Goal: Task Accomplishment & Management: Use online tool/utility

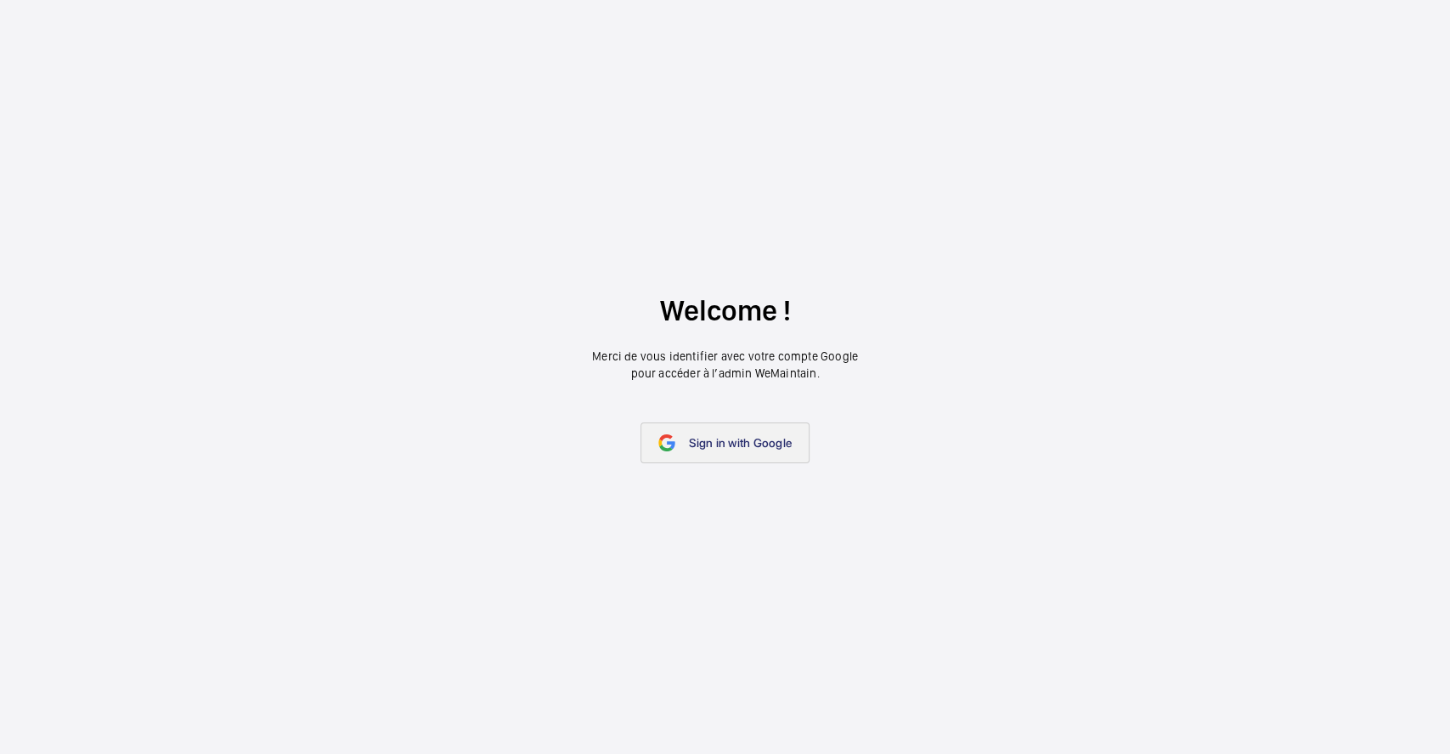
click at [744, 446] on span "Sign in with Google" at bounding box center [740, 443] width 103 height 14
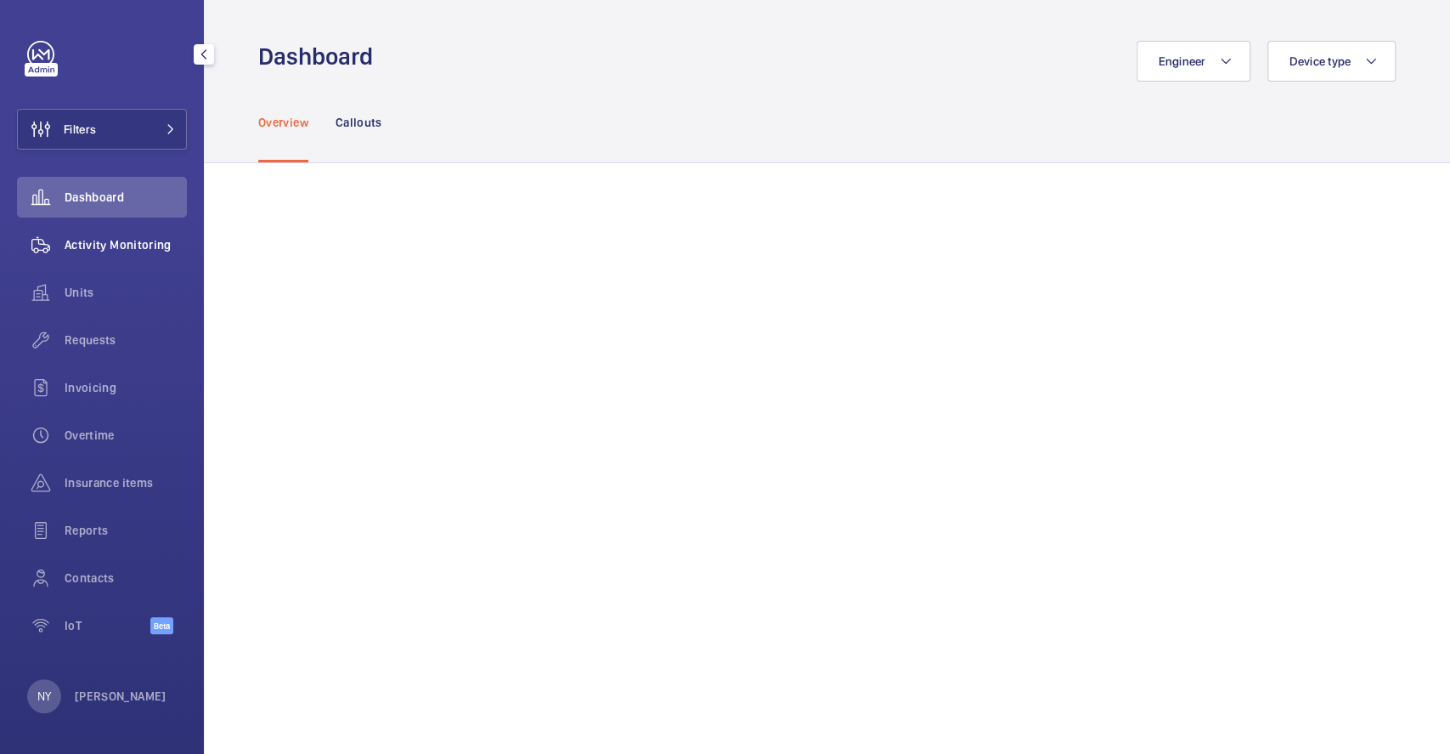
click at [88, 241] on span "Activity Monitoring" at bounding box center [126, 244] width 122 height 17
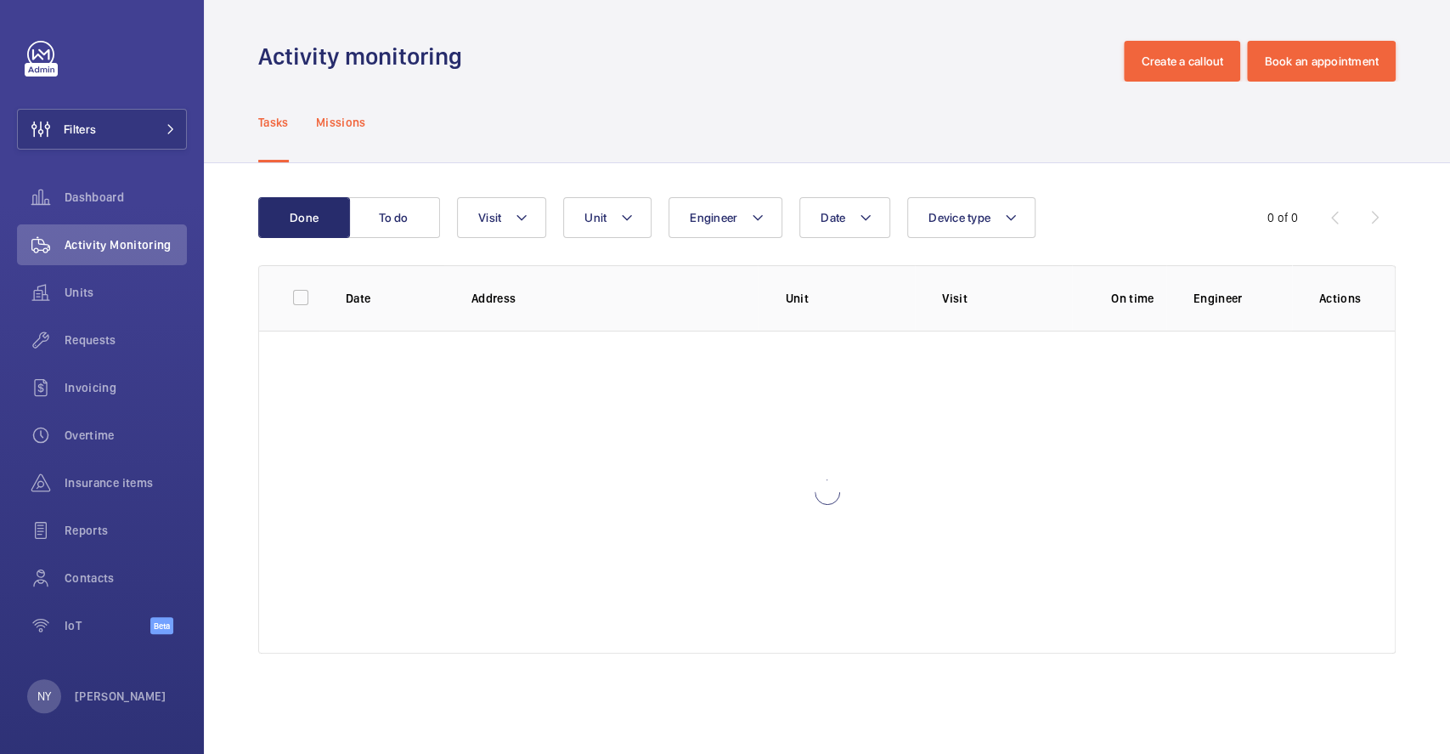
click at [336, 127] on p "Missions" at bounding box center [341, 122] width 50 height 17
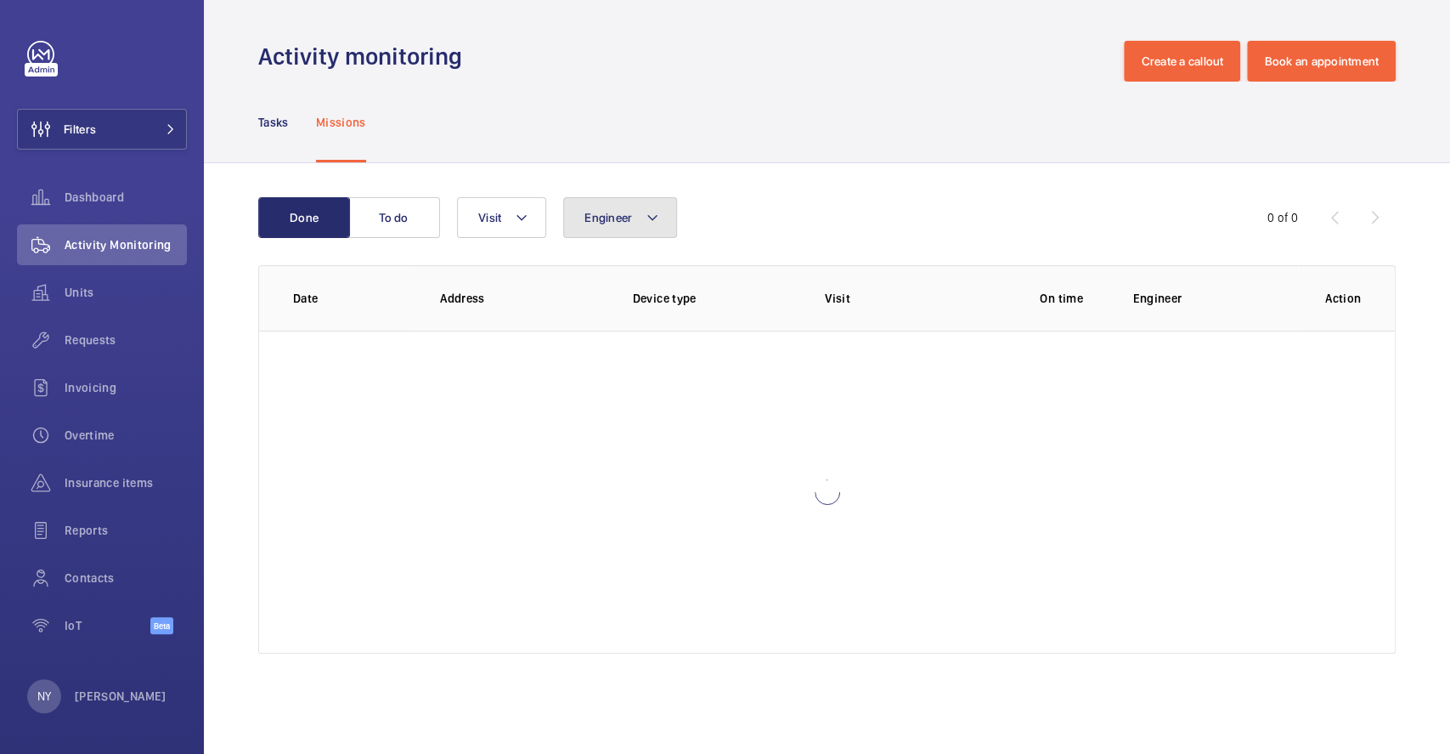
click at [601, 218] on span "Engineer" at bounding box center [609, 218] width 48 height 14
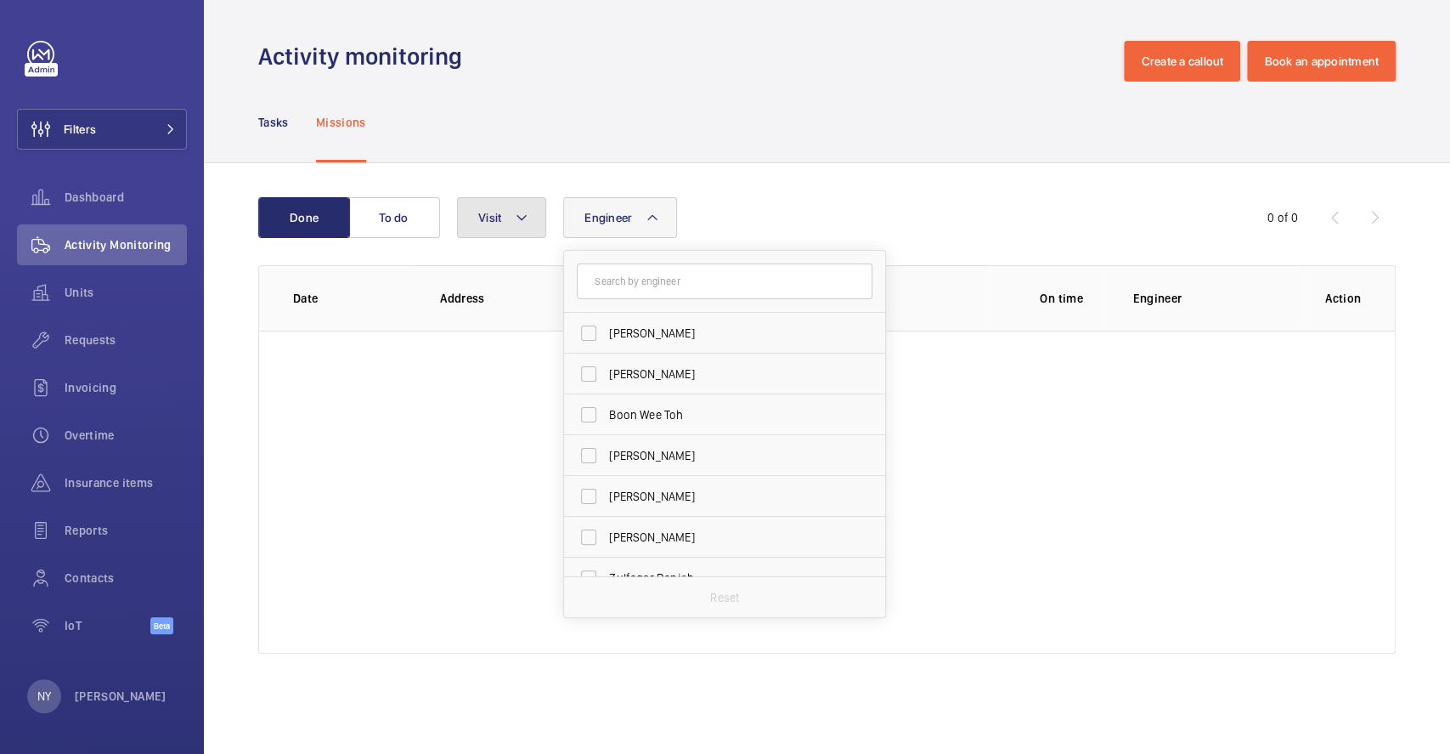
click at [530, 218] on button "Visit" at bounding box center [501, 217] width 89 height 41
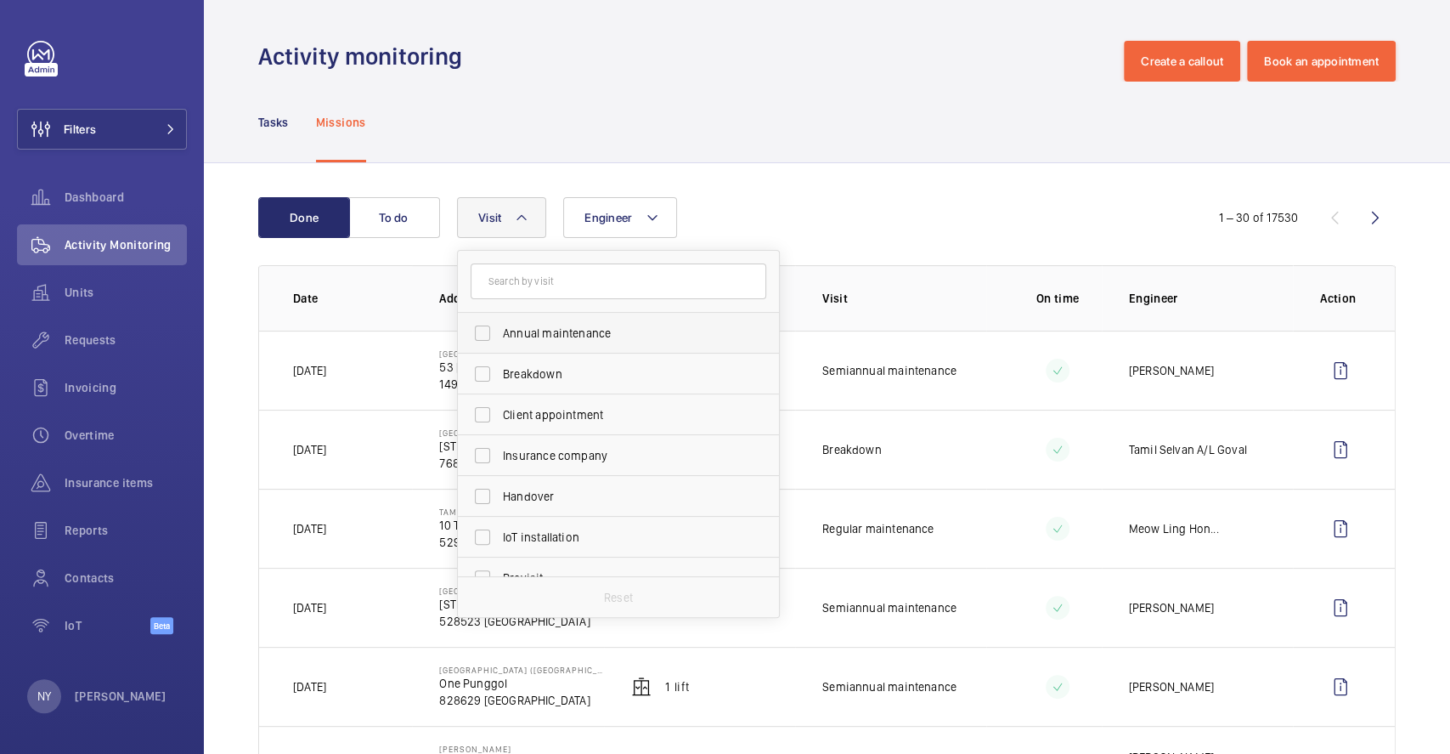
click at [608, 341] on span "Annual maintenance" at bounding box center [620, 333] width 234 height 17
click at [500, 341] on input "Annual maintenance" at bounding box center [483, 333] width 34 height 34
checkbox input "true"
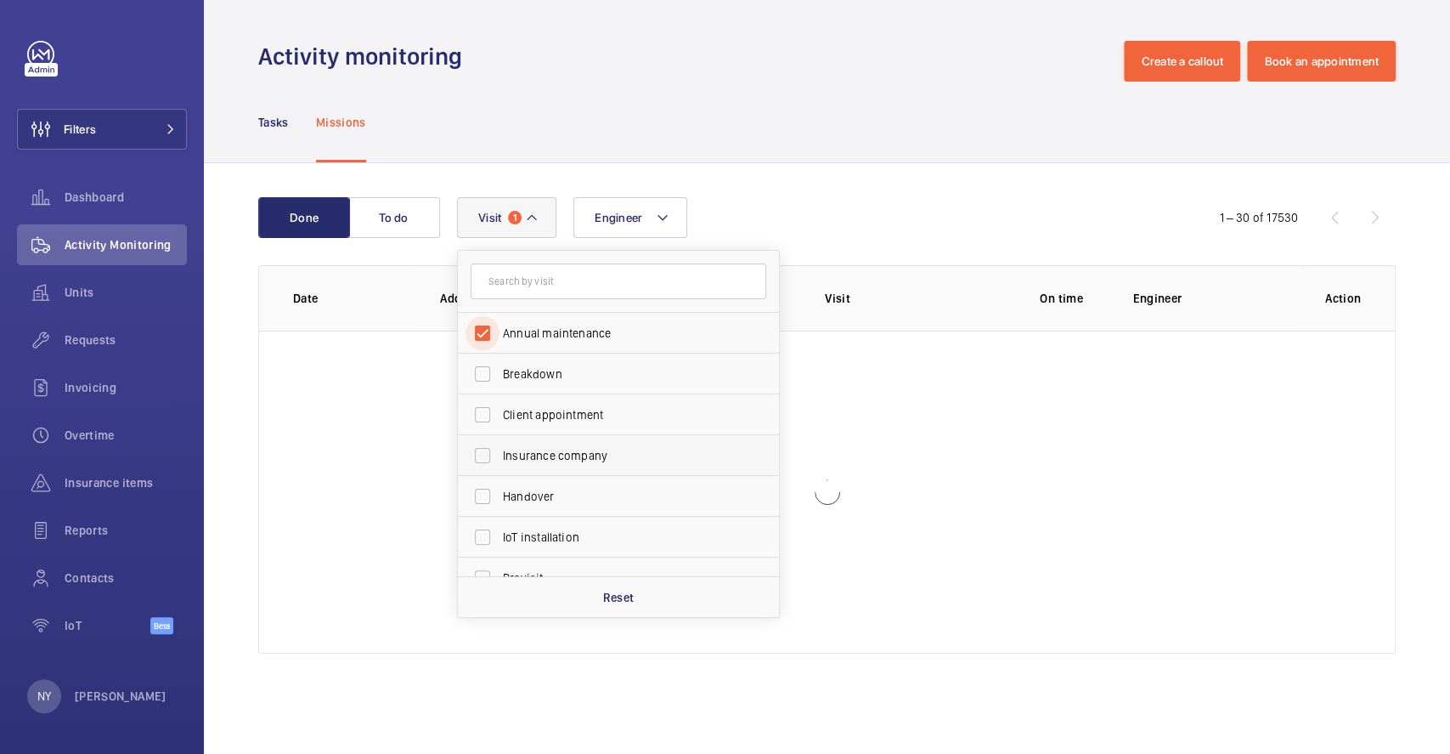
scroll to position [266, 0]
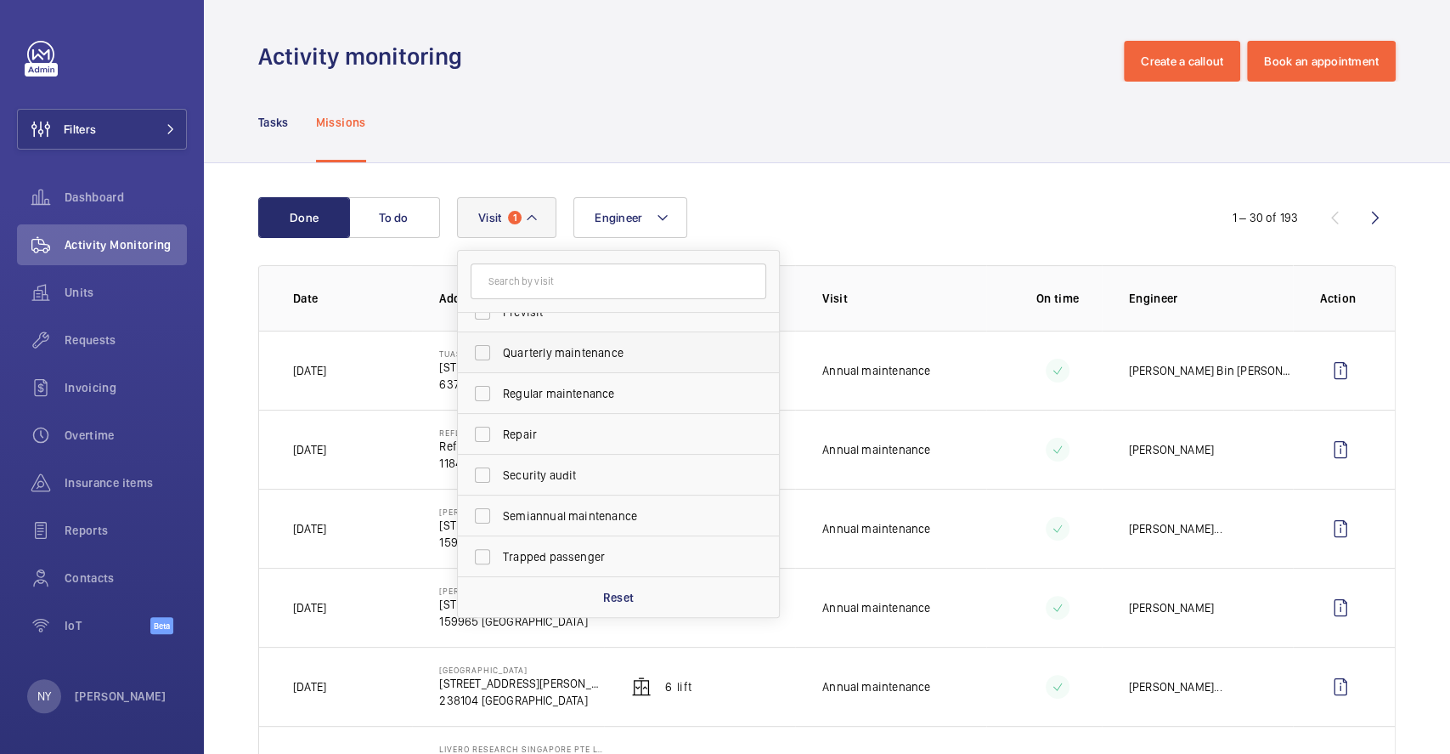
click at [592, 346] on span "Quarterly maintenance" at bounding box center [620, 352] width 234 height 17
click at [500, 346] on input "Quarterly maintenance" at bounding box center [483, 353] width 34 height 34
checkbox input "true"
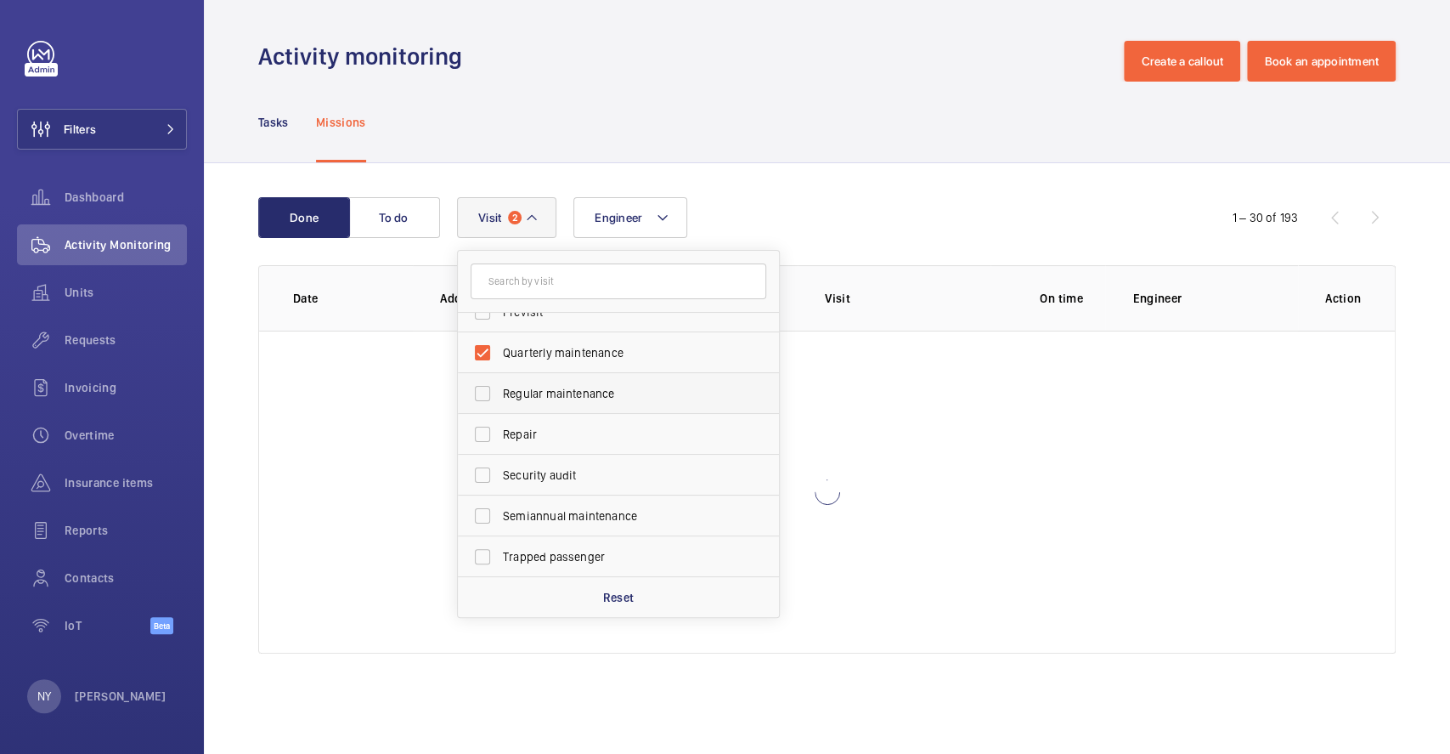
click at [604, 398] on span "Regular maintenance" at bounding box center [620, 393] width 234 height 17
click at [500, 398] on input "Regular maintenance" at bounding box center [483, 393] width 34 height 34
checkbox input "true"
click at [634, 517] on span "Semiannual maintenance" at bounding box center [620, 515] width 234 height 17
click at [500, 517] on input "Semiannual maintenance" at bounding box center [483, 516] width 34 height 34
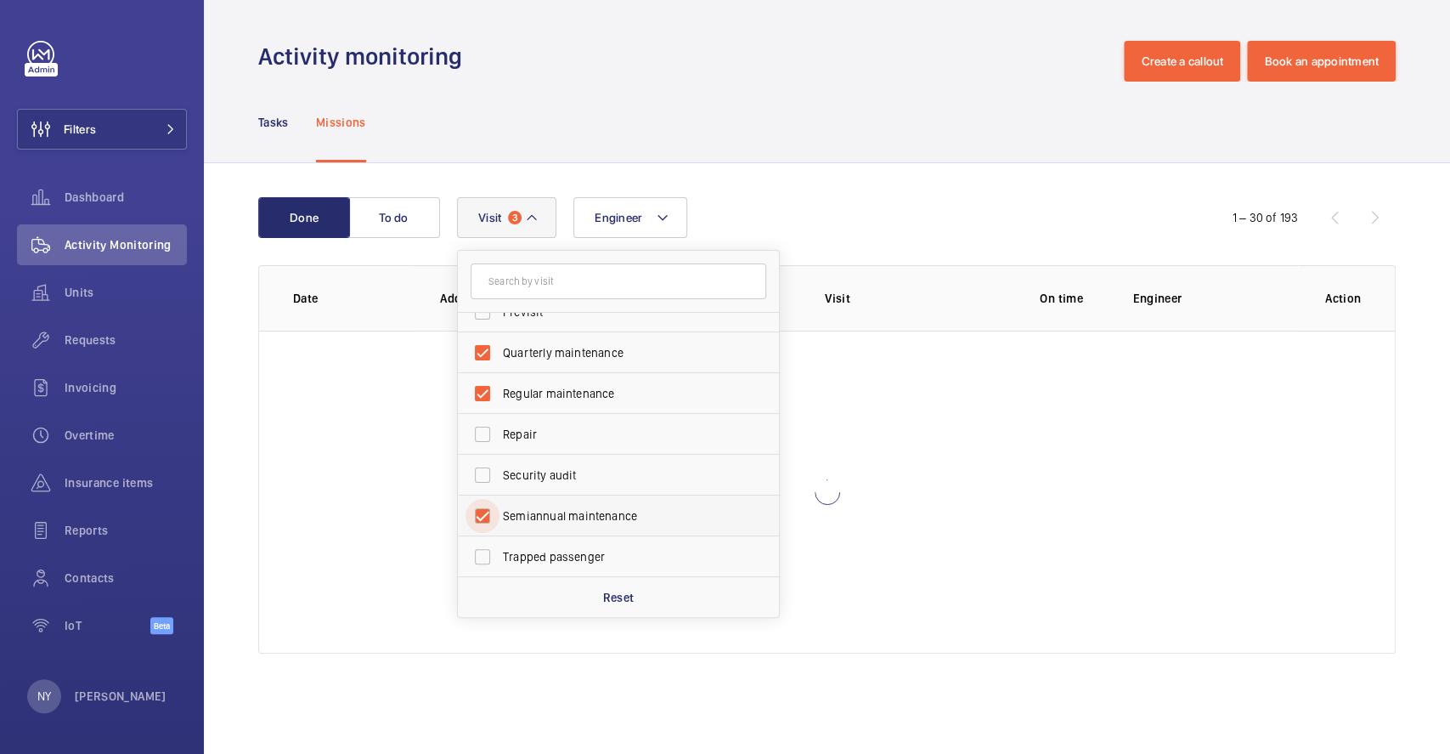
checkbox input "true"
click at [658, 139] on div "Tasks Missions" at bounding box center [827, 122] width 1138 height 81
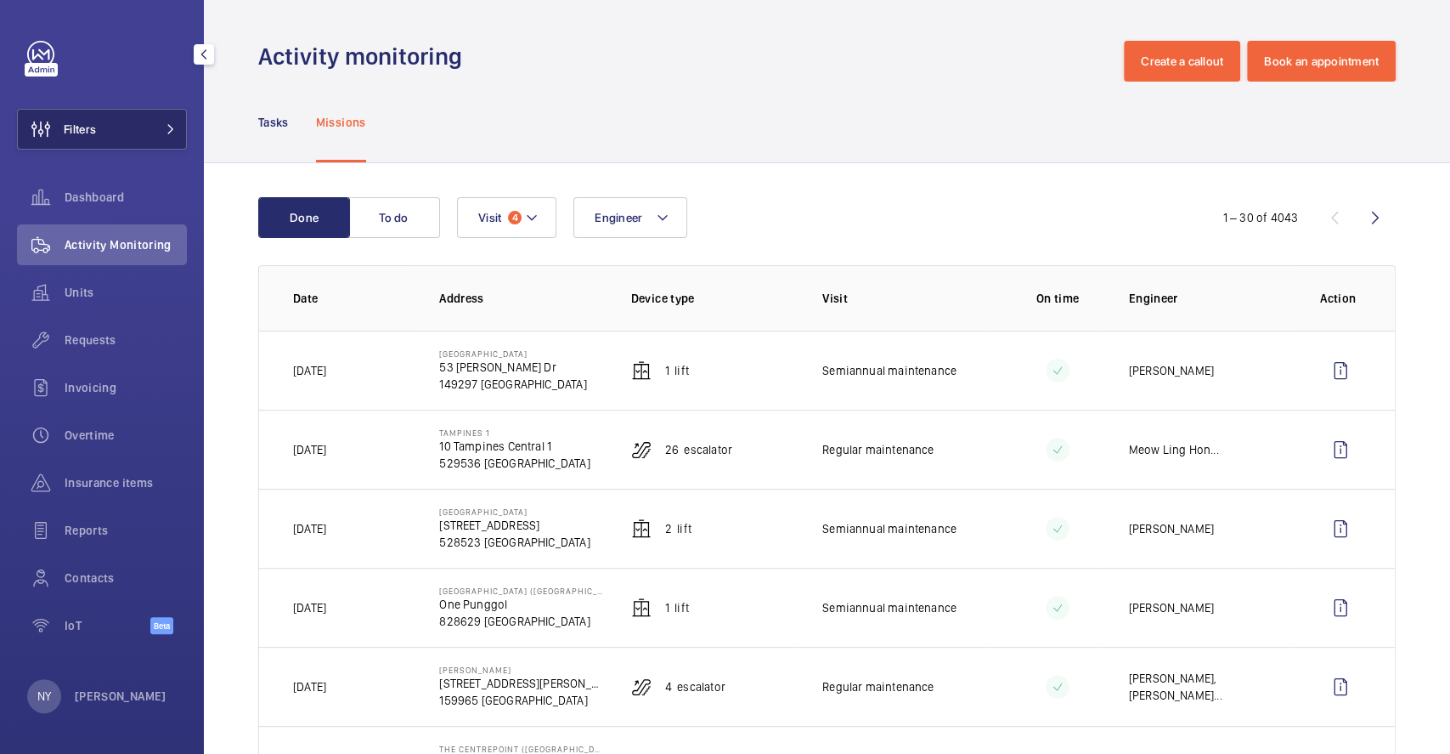
click at [115, 146] on button "Filters" at bounding box center [102, 129] width 170 height 41
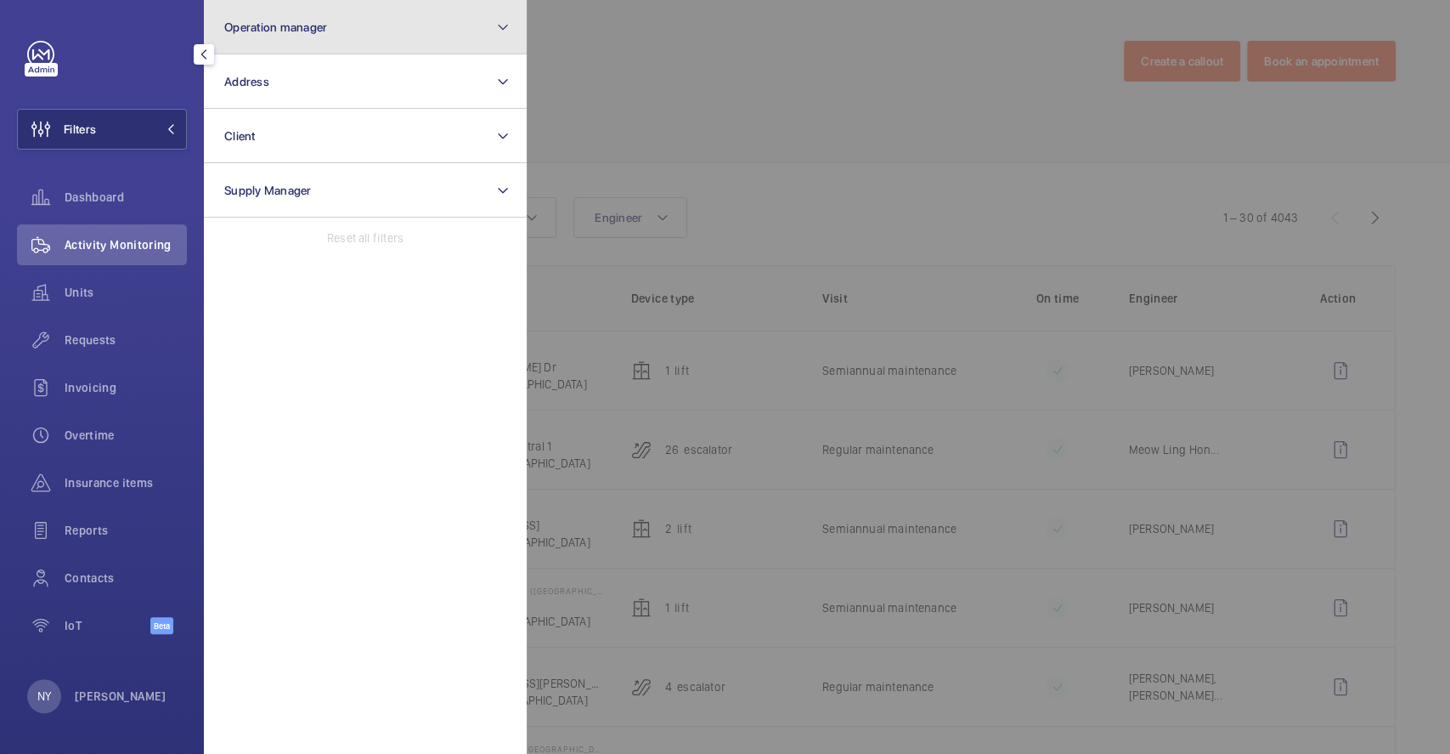
click at [389, 47] on button "Operation manager" at bounding box center [365, 27] width 323 height 54
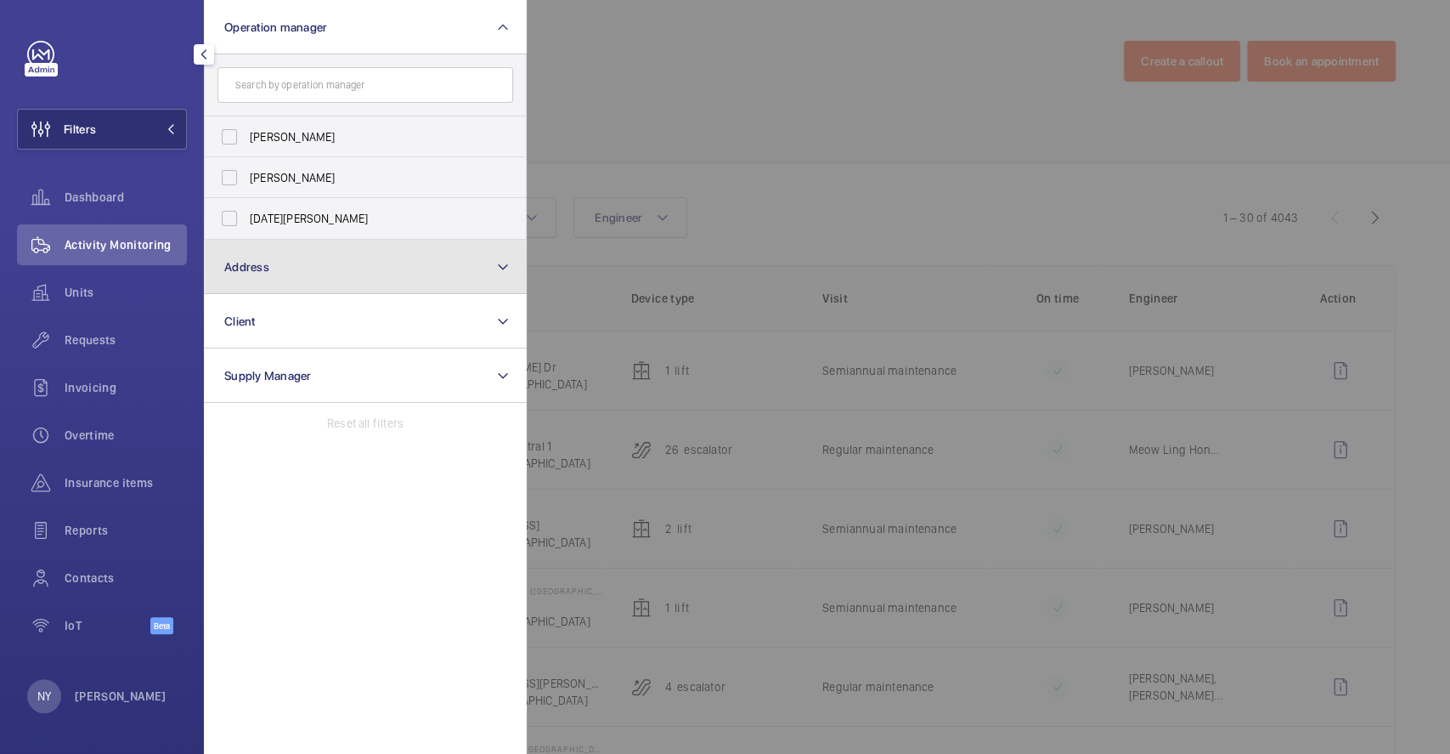
click at [278, 275] on button "Address" at bounding box center [365, 267] width 323 height 54
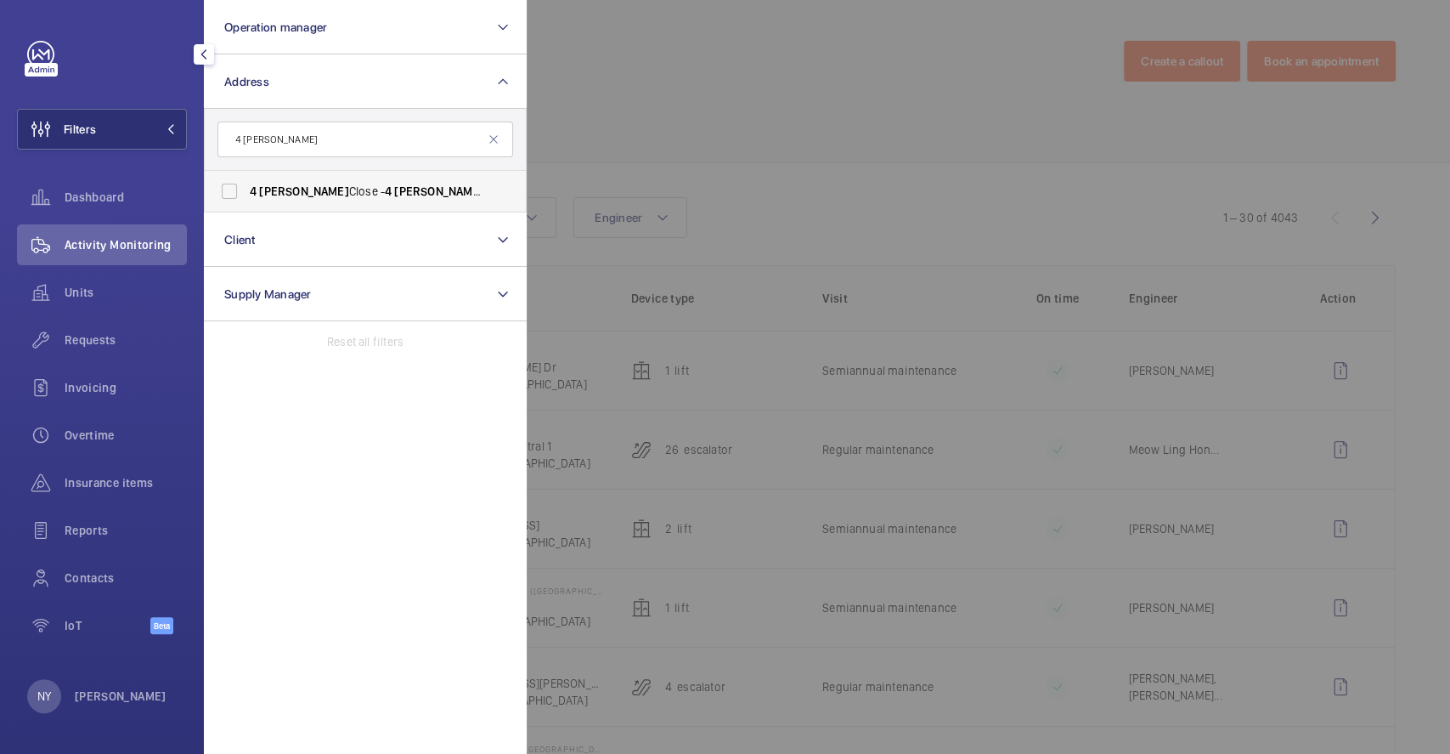
type input "4 robin"
click at [321, 184] on span "4 Robin Close - 4 Robin Cl, SINGAPORE 258285" at bounding box center [367, 191] width 234 height 17
click at [246, 184] on input "4 Robin Close - 4 Robin Cl, SINGAPORE 258285" at bounding box center [229, 191] width 34 height 34
checkbox input "true"
click at [665, 110] on div at bounding box center [1252, 377] width 1450 height 754
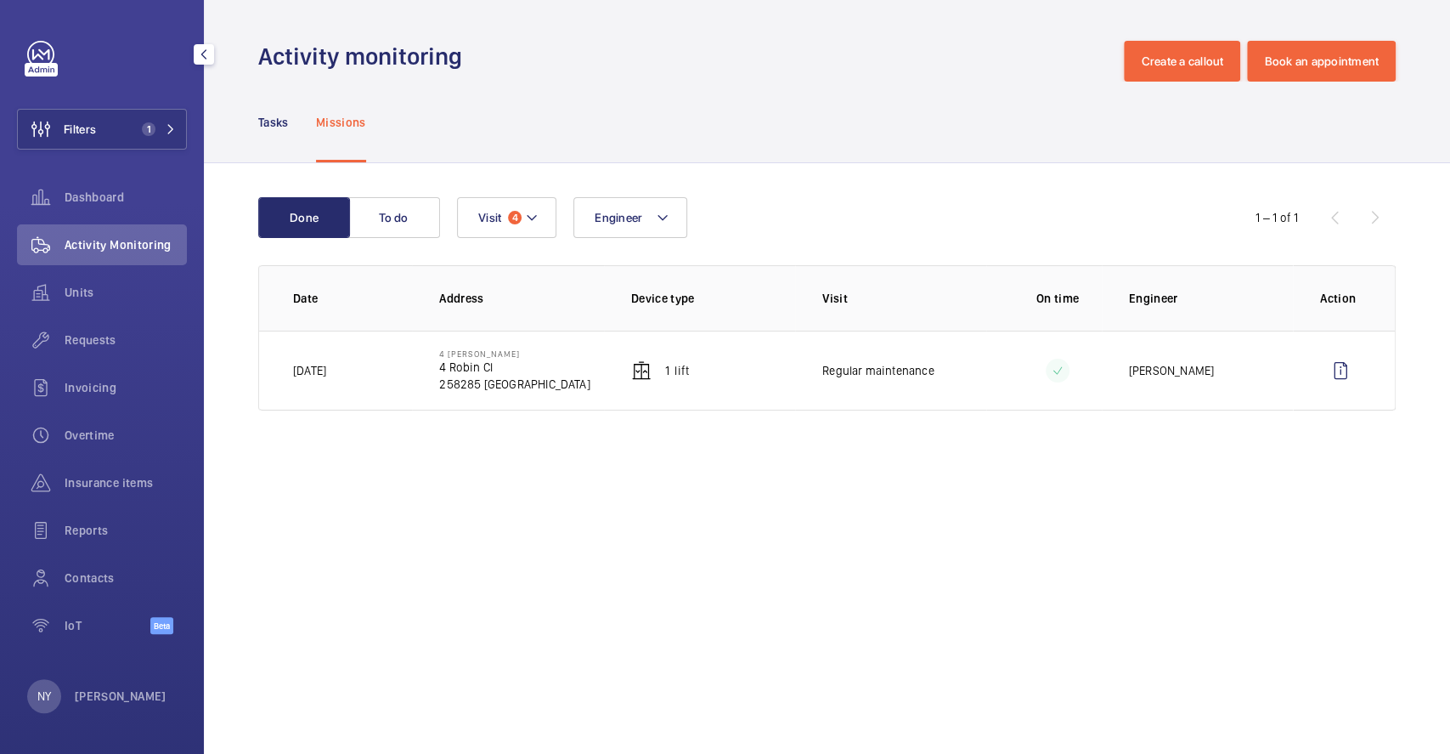
click at [68, 693] on div "NY Ngay Yin" at bounding box center [96, 696] width 139 height 34
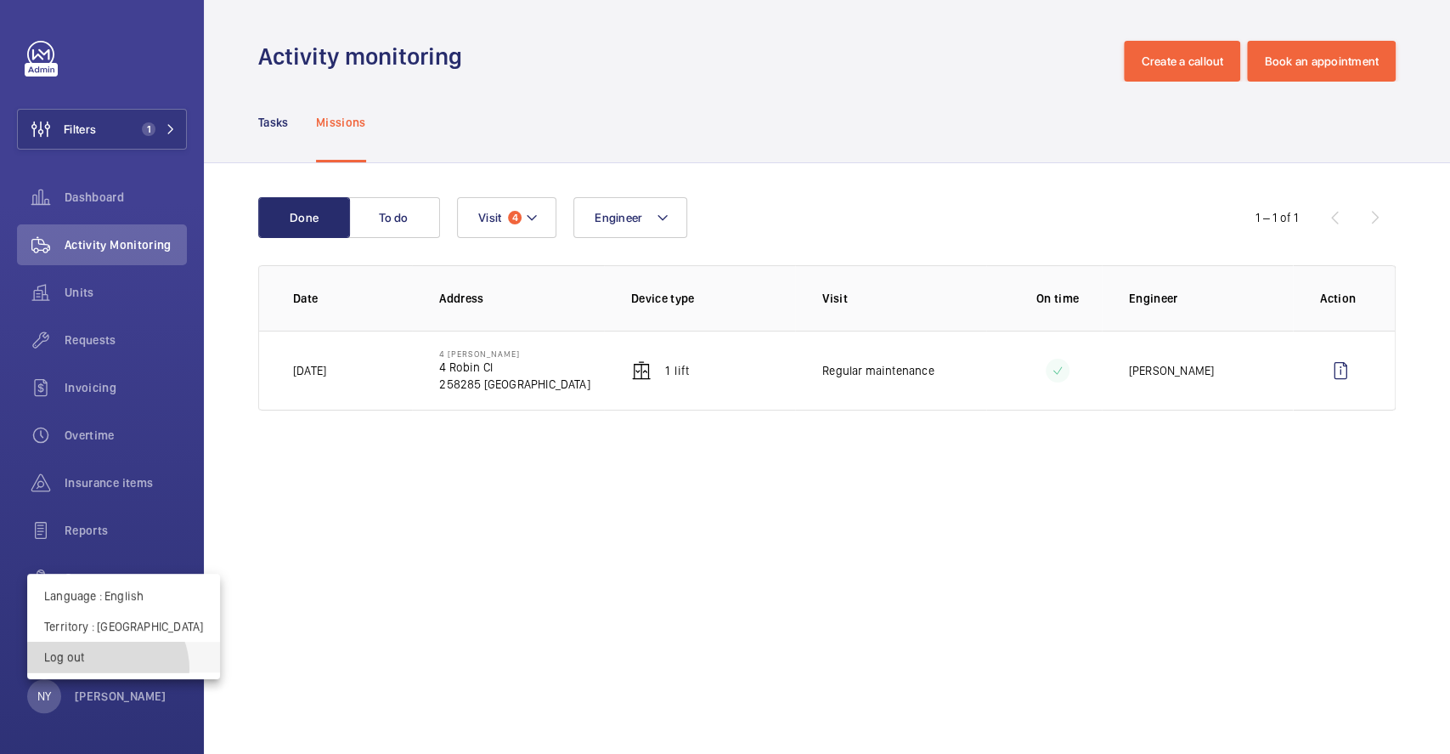
click at [106, 669] on button "Log out" at bounding box center [123, 657] width 193 height 31
